Goal: Transaction & Acquisition: Purchase product/service

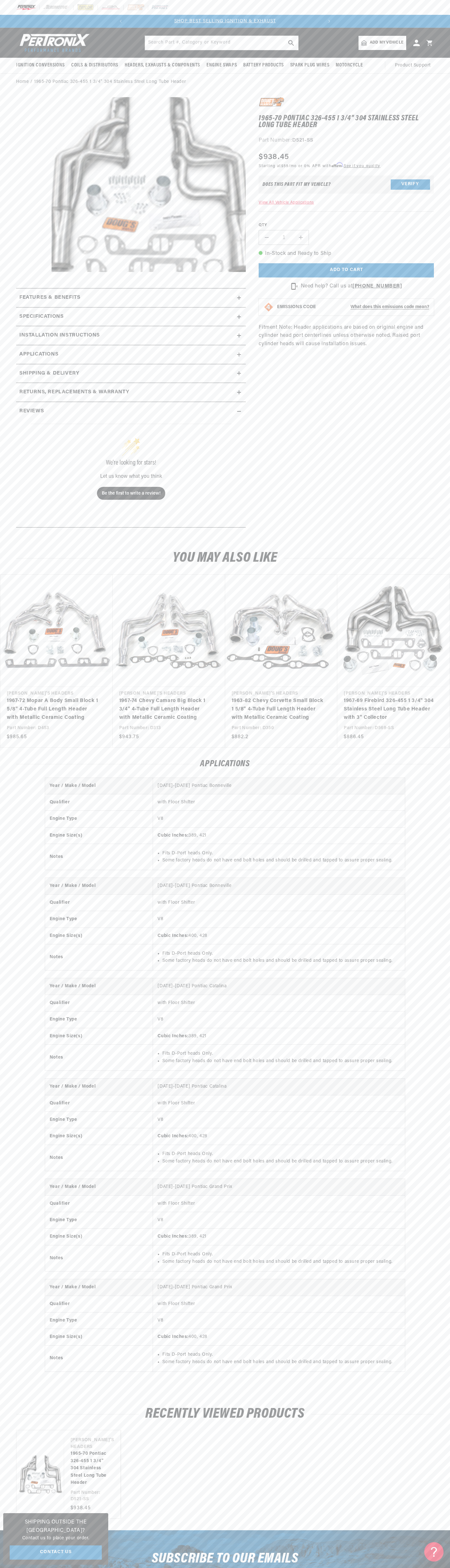
click at [256, 26] on div "SHOP BEST SELLING IGNITION & EXHAUST FREE SHIPPING ON ORDERS OVER $109" at bounding box center [225, 20] width 222 height 13
click at [437, 361] on section "1965-70 Pontiac 326-455 1 3/4" 304 Stainless Steel Long Tube Header 1965-70 Pon…" at bounding box center [225, 314] width 450 height 447
click at [255, 1568] on html "Skip to content Your cart Your cart is empty Get the right parts the first time…" at bounding box center [225, 784] width 450 height 1568
click at [10, 1028] on div "Year / Make / Model 1965-1966 Pontiac Bonneville Qualifier with Floor Shifter E…" at bounding box center [225, 1079] width 450 height 602
